Goal: Information Seeking & Learning: Check status

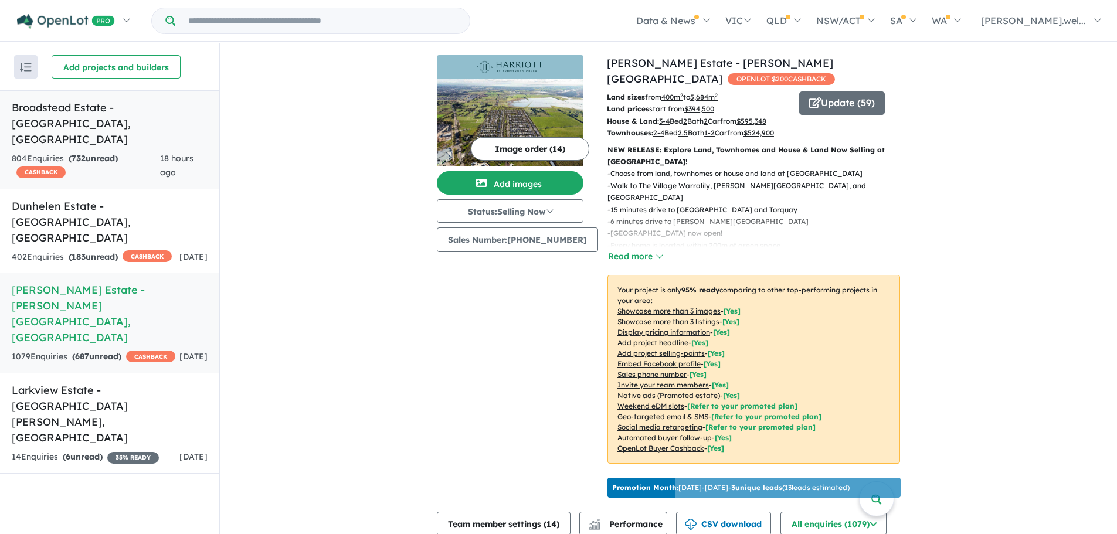
click at [127, 118] on link "Broadstead Estate - [GEOGRAPHIC_DATA] , [GEOGRAPHIC_DATA] 804 Enquir ies ( 732 …" at bounding box center [109, 139] width 219 height 99
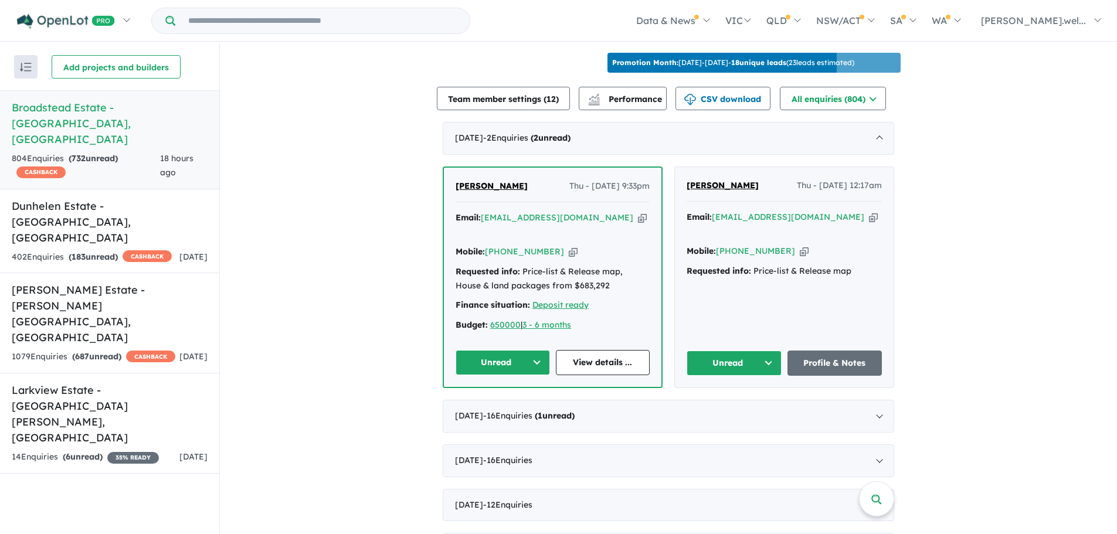
scroll to position [410, 0]
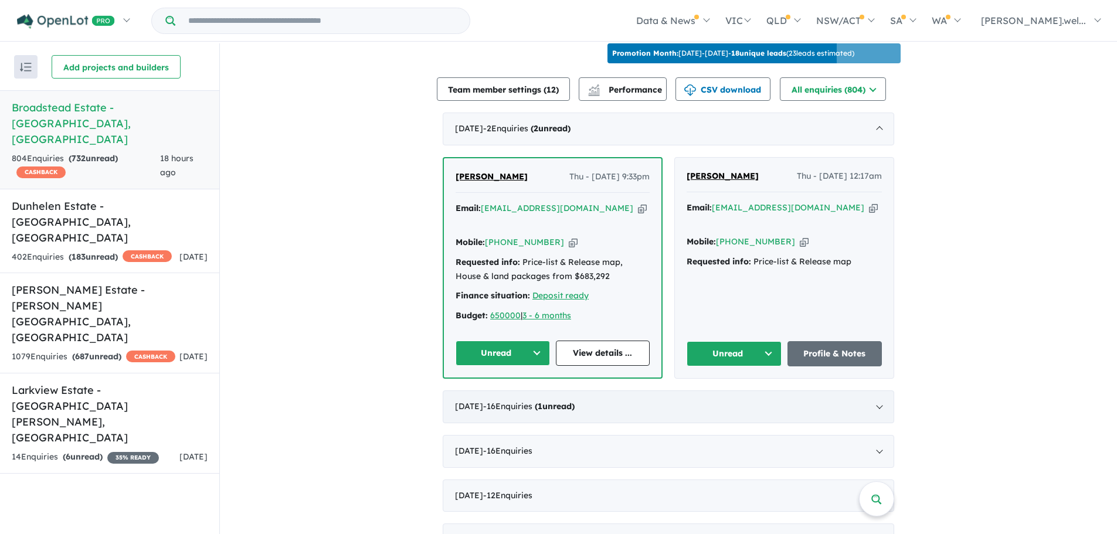
click at [530, 400] on div "[DATE] - 16 Enquir ies ( 1 unread)" at bounding box center [668, 406] width 451 height 33
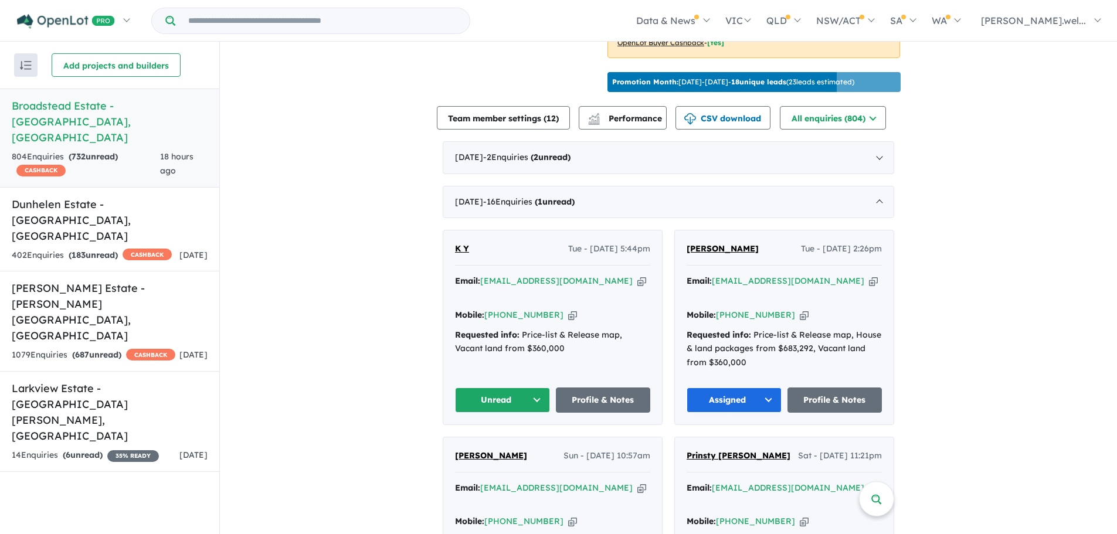
scroll to position [235, 0]
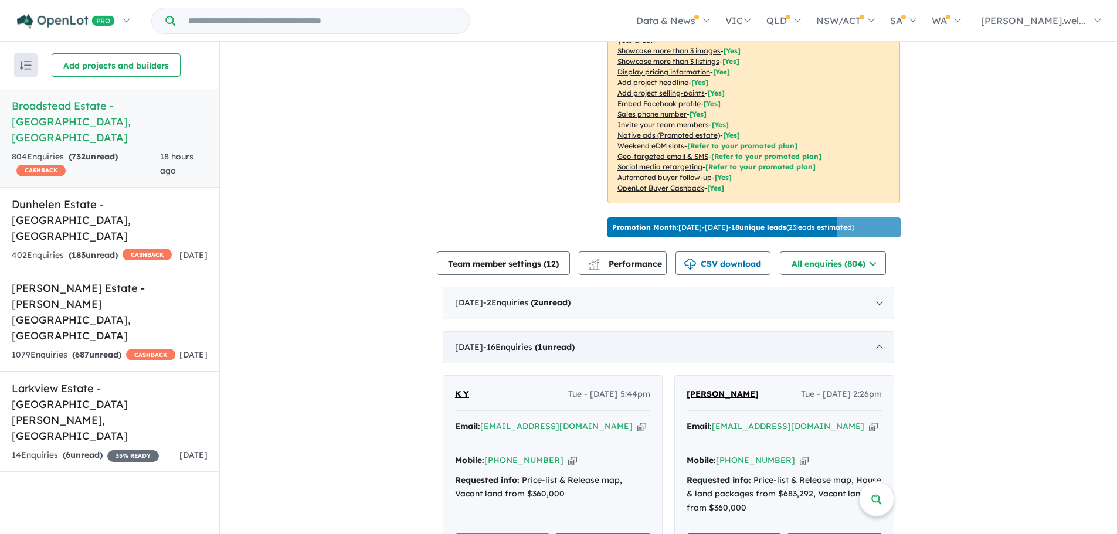
click at [624, 331] on div "[DATE] - 16 Enquir ies ( 1 unread)" at bounding box center [668, 347] width 451 height 33
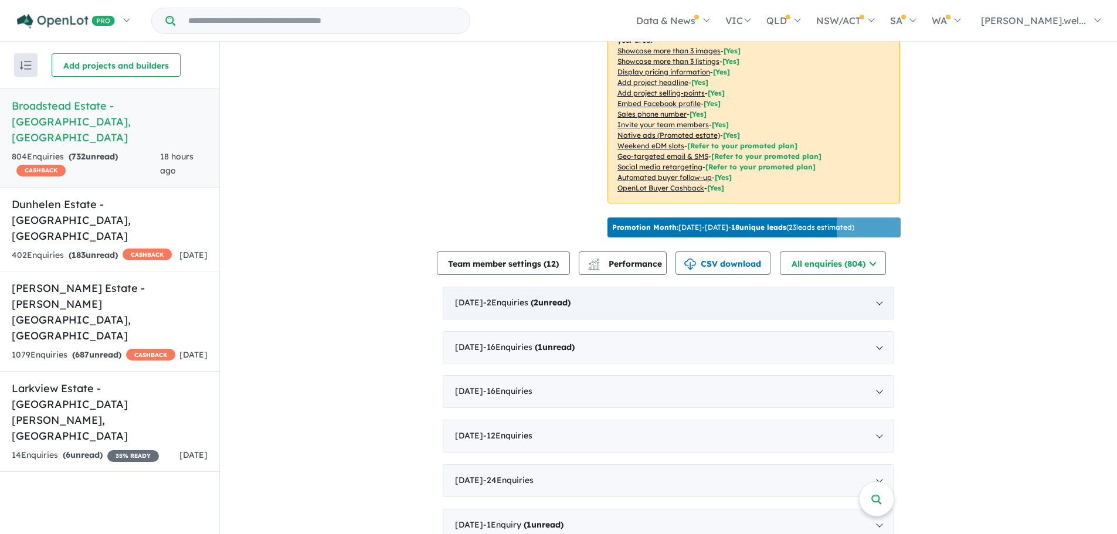
click at [631, 303] on div "[DATE] - 2 Enquir ies ( 2 unread)" at bounding box center [668, 303] width 451 height 33
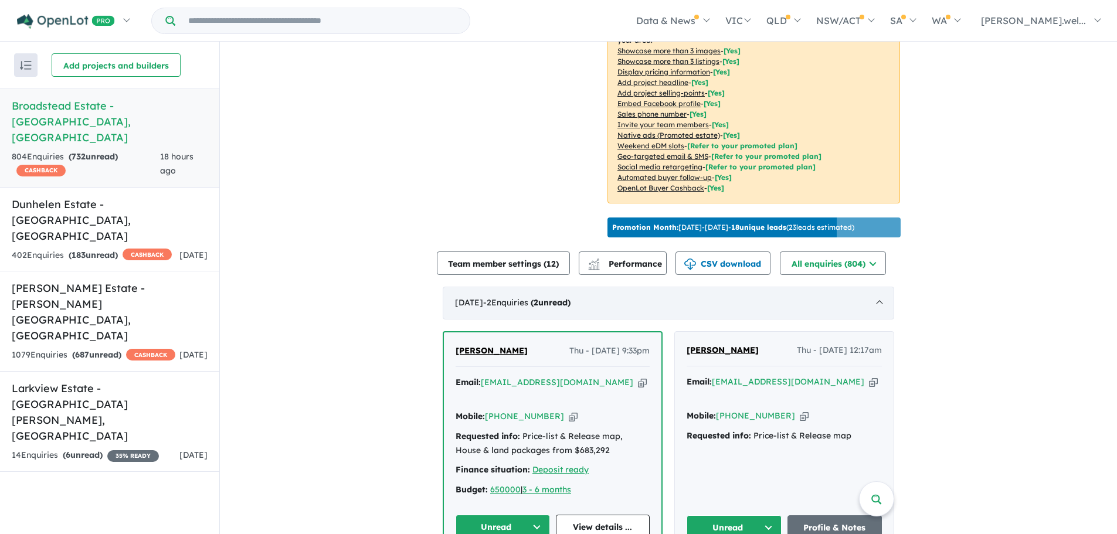
scroll to position [293, 0]
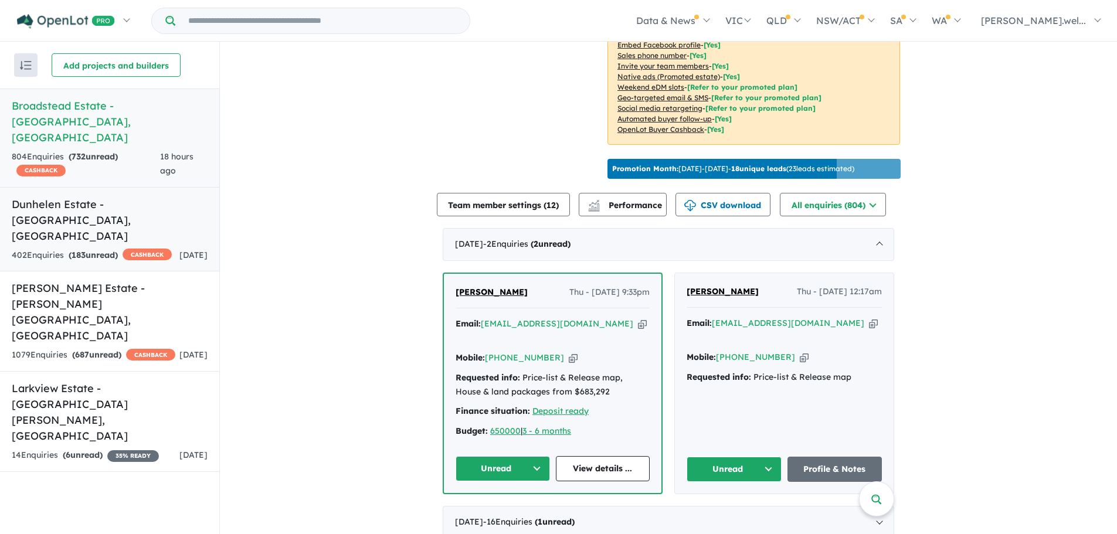
click at [149, 196] on h5 "Dunhelen Estate - [GEOGRAPHIC_DATA] , [GEOGRAPHIC_DATA]" at bounding box center [110, 219] width 196 height 47
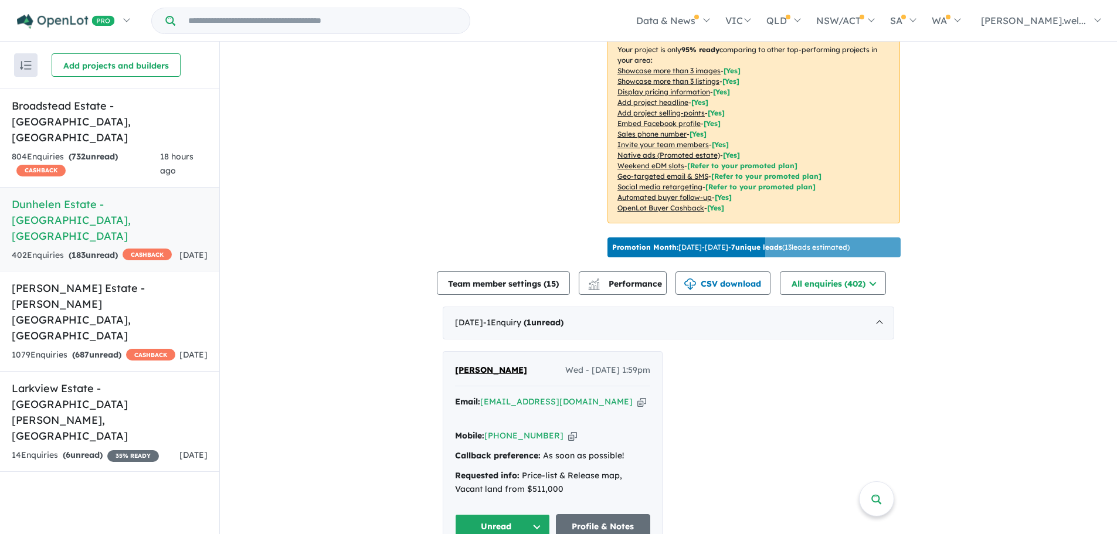
scroll to position [235, 0]
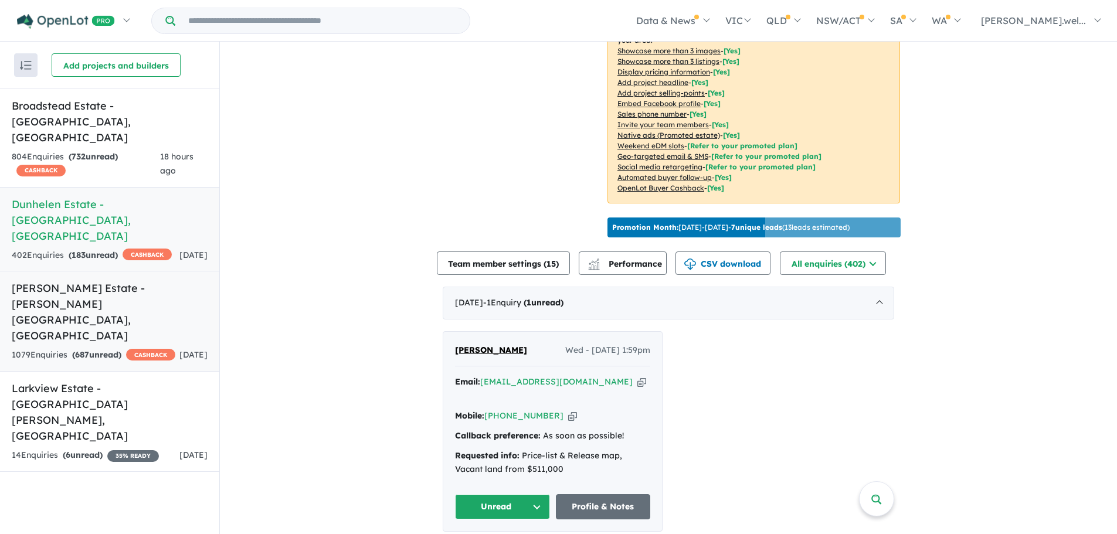
click at [131, 280] on h5 "[PERSON_NAME] Estate - [PERSON_NAME][GEOGRAPHIC_DATA] , [GEOGRAPHIC_DATA]" at bounding box center [110, 311] width 196 height 63
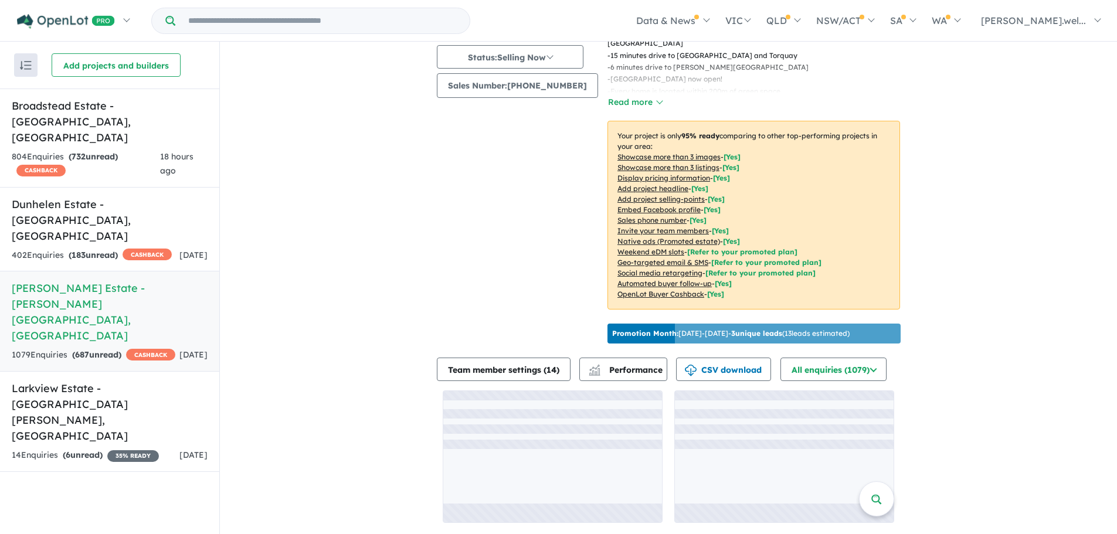
scroll to position [159, 0]
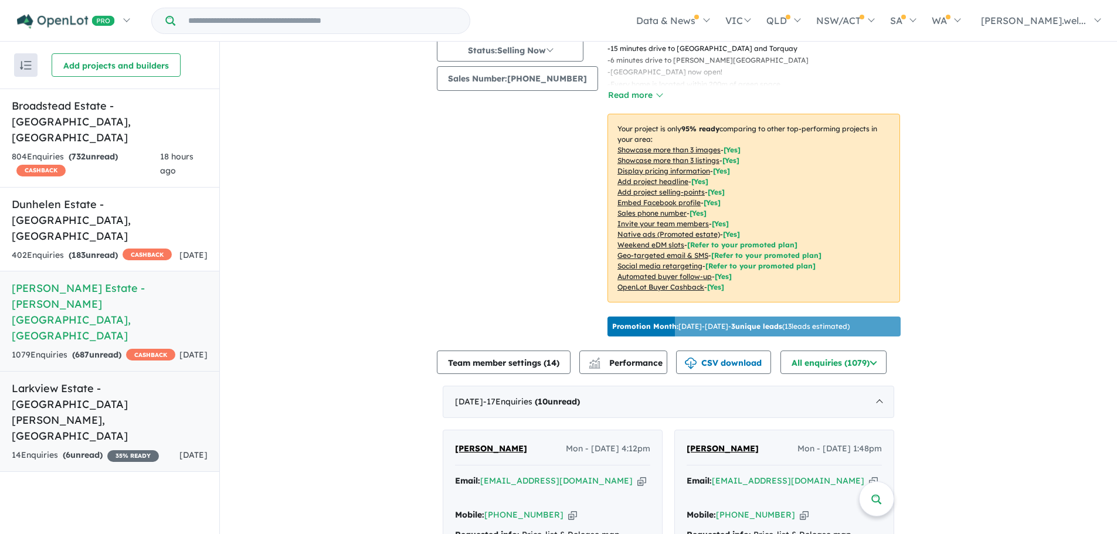
click at [159, 449] on div "14 Enquir ies ( 6 unread) 35 % READY" at bounding box center [85, 456] width 147 height 14
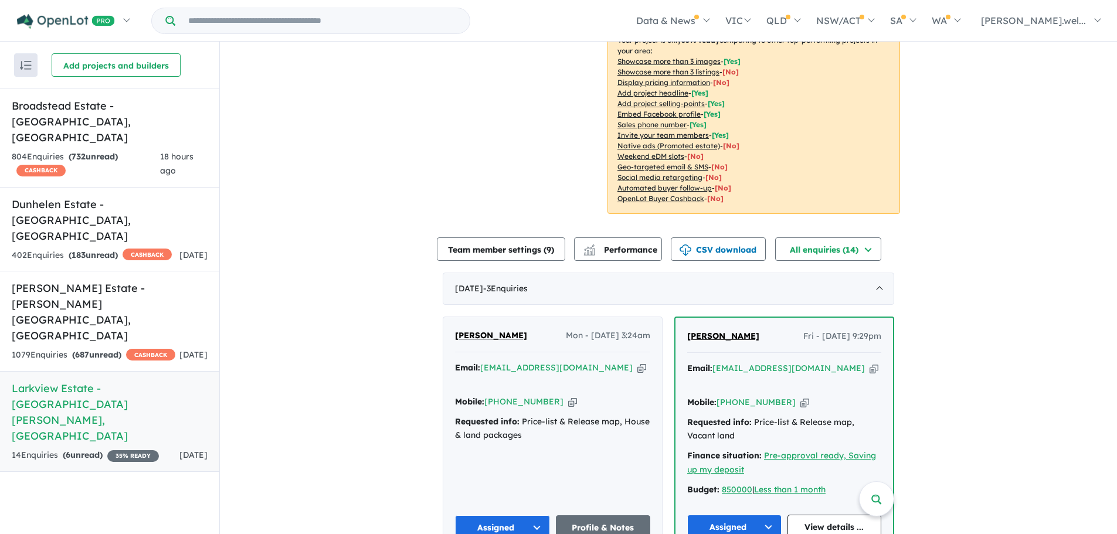
scroll to position [235, 0]
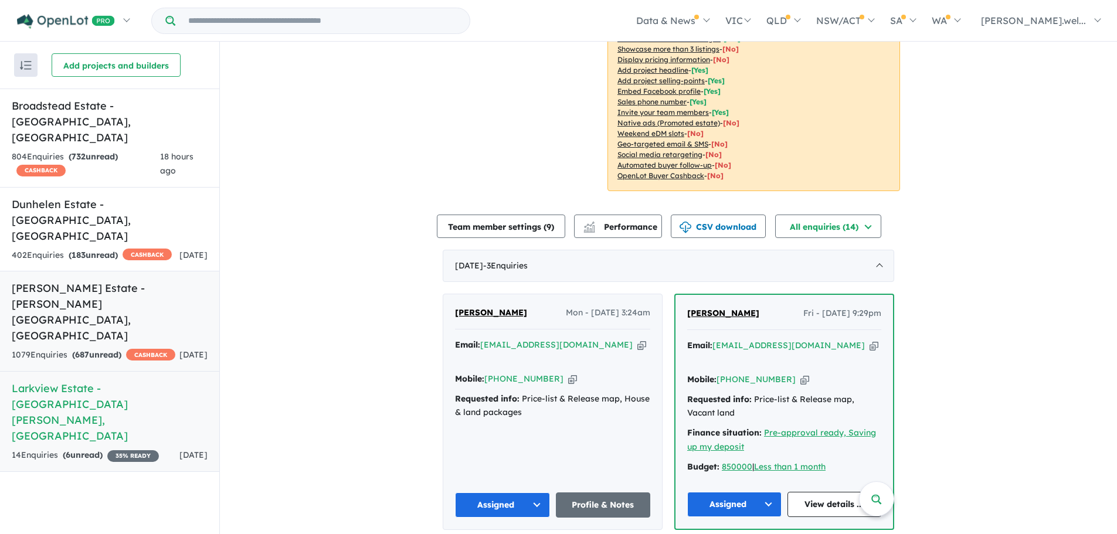
click at [151, 280] on h5 "[PERSON_NAME] Estate - [PERSON_NAME][GEOGRAPHIC_DATA] , [GEOGRAPHIC_DATA]" at bounding box center [110, 311] width 196 height 63
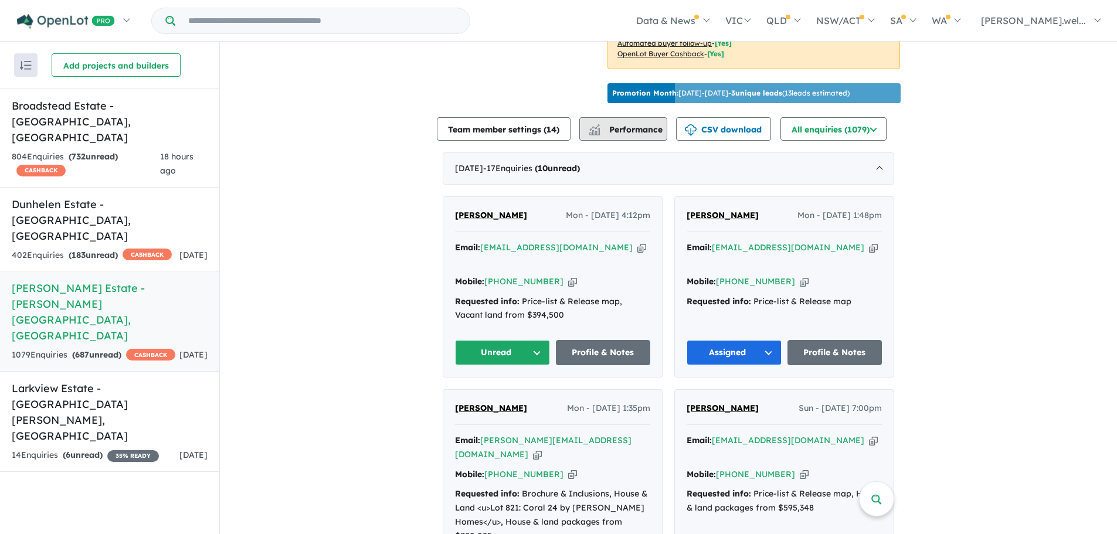
scroll to position [394, 0]
